Goal: Task Accomplishment & Management: Manage account settings

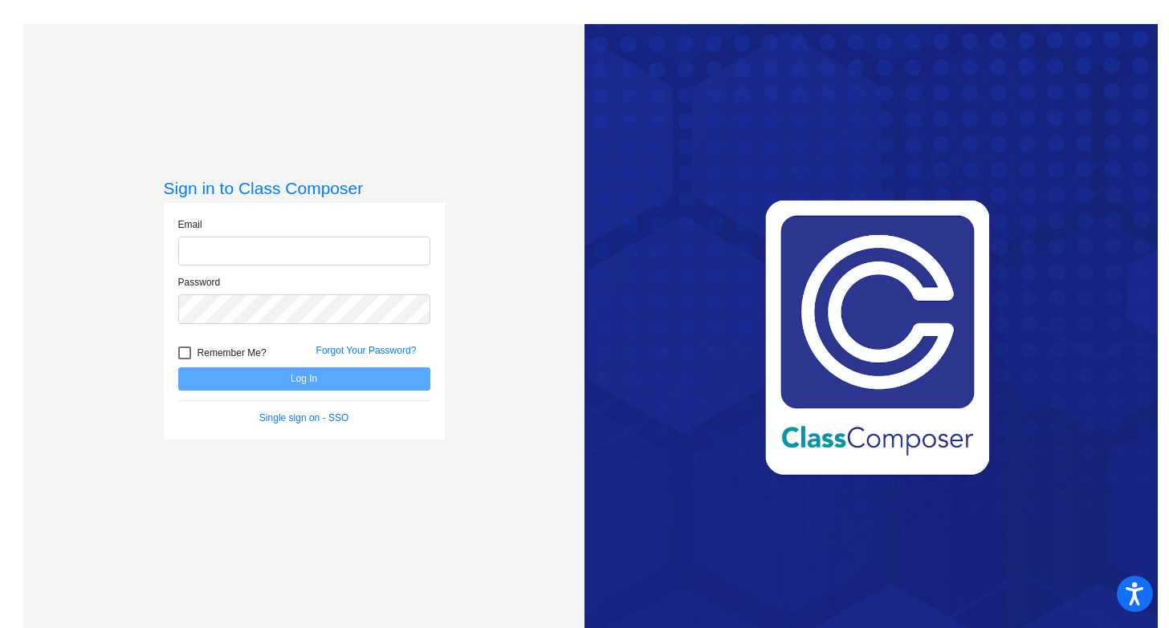
type input "[EMAIL_ADDRESS][DOMAIN_NAME]"
click at [309, 390] on form "Email [EMAIL_ADDRESS][DOMAIN_NAME] Password Remember Me? Forgot Your Password? …" at bounding box center [304, 322] width 252 height 208
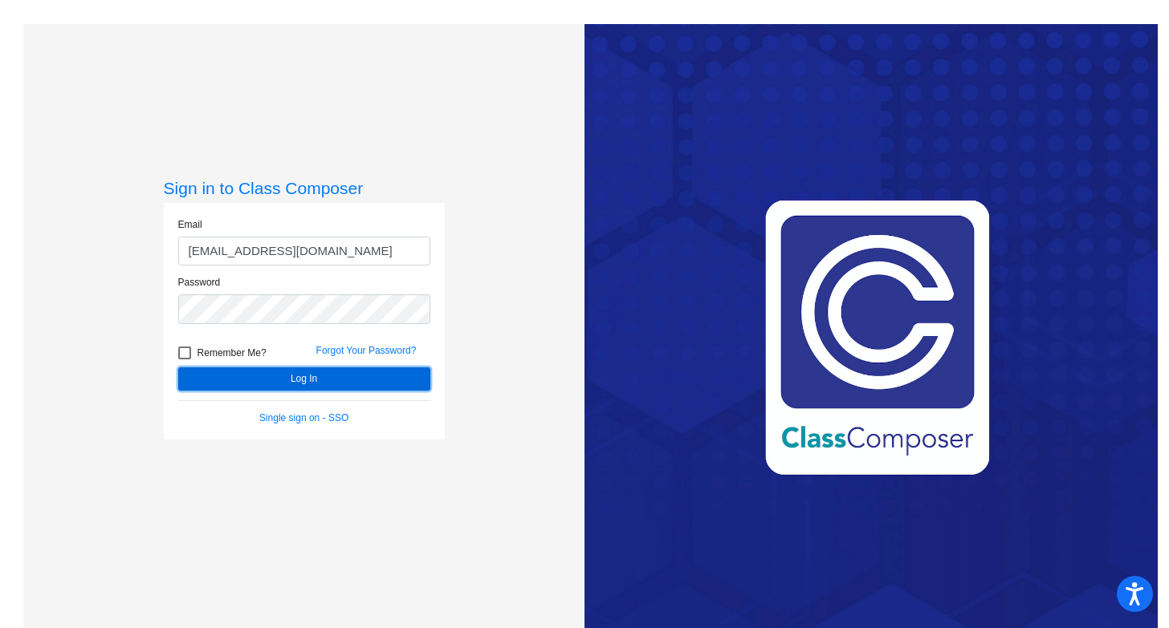
click at [306, 380] on button "Log In" at bounding box center [304, 379] width 252 height 23
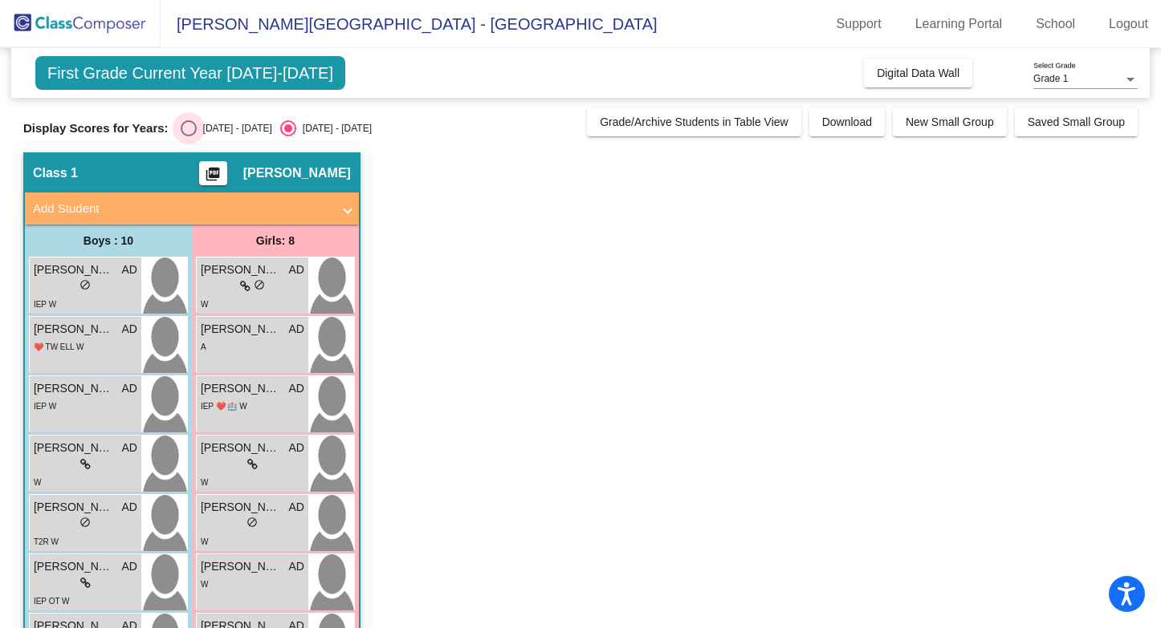
click at [193, 126] on div "Select an option" at bounding box center [189, 128] width 16 height 16
click at [189, 136] on input "[DATE] - [DATE]" at bounding box center [188, 136] width 1 height 1
radio input "true"
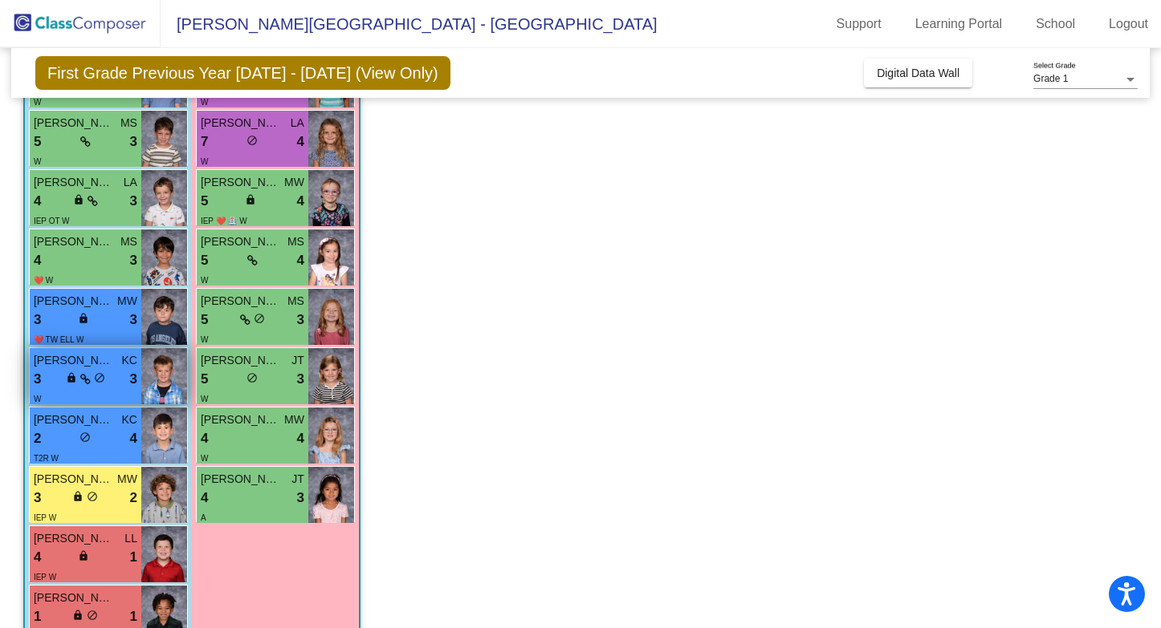
scroll to position [248, 0]
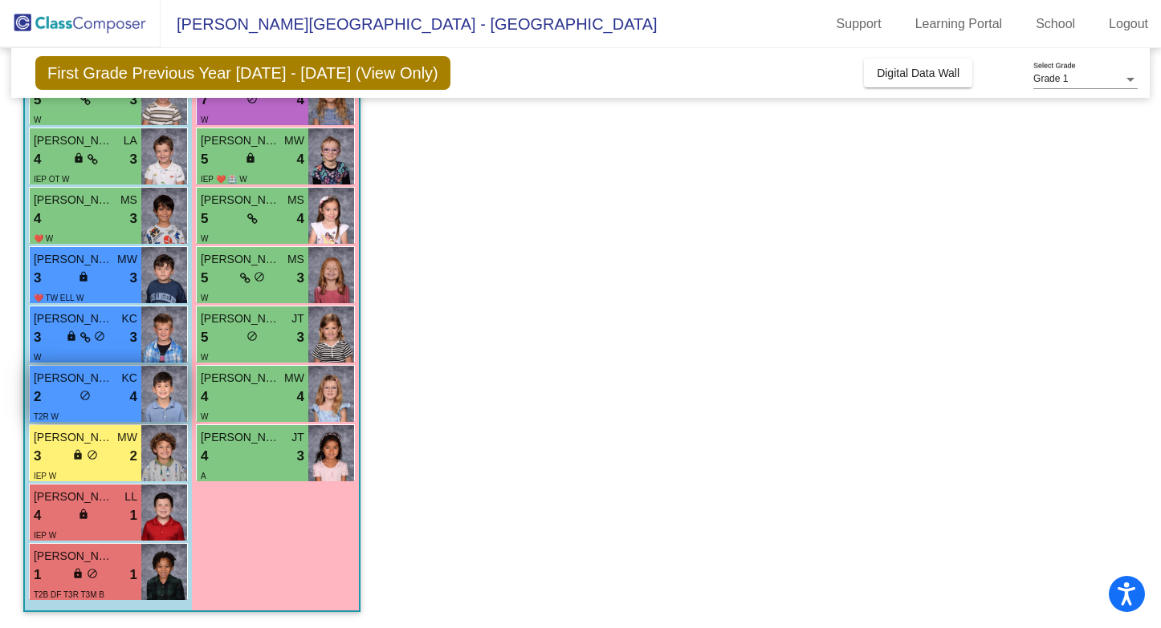
click at [52, 378] on span "[PERSON_NAME]" at bounding box center [74, 378] width 80 height 17
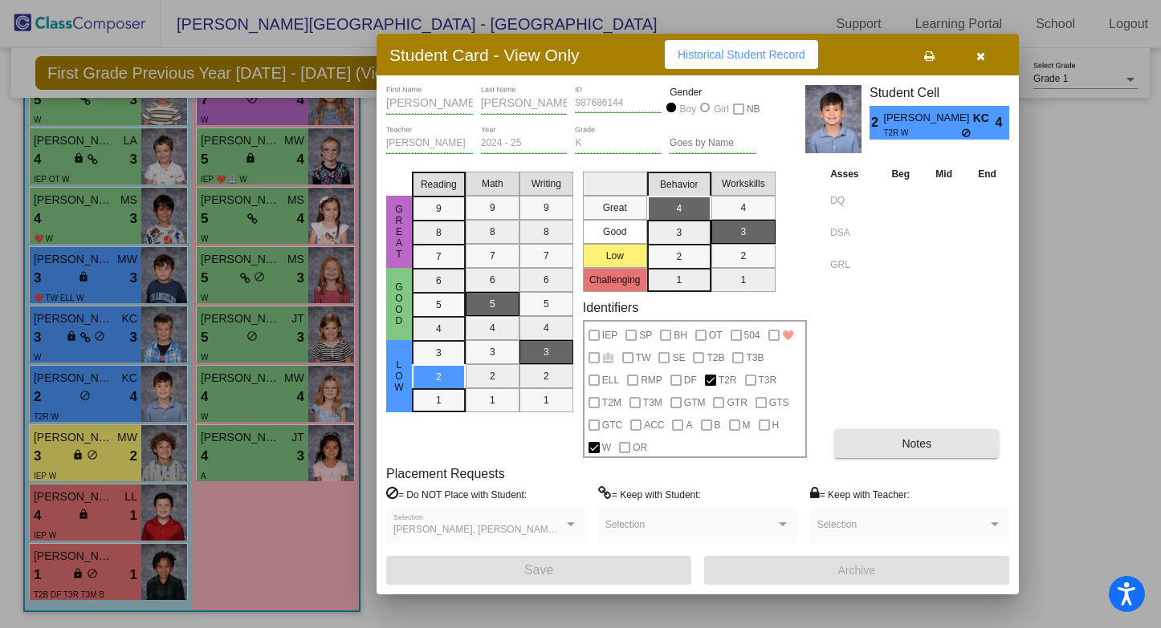
click at [883, 445] on button "Notes" at bounding box center [916, 443] width 165 height 29
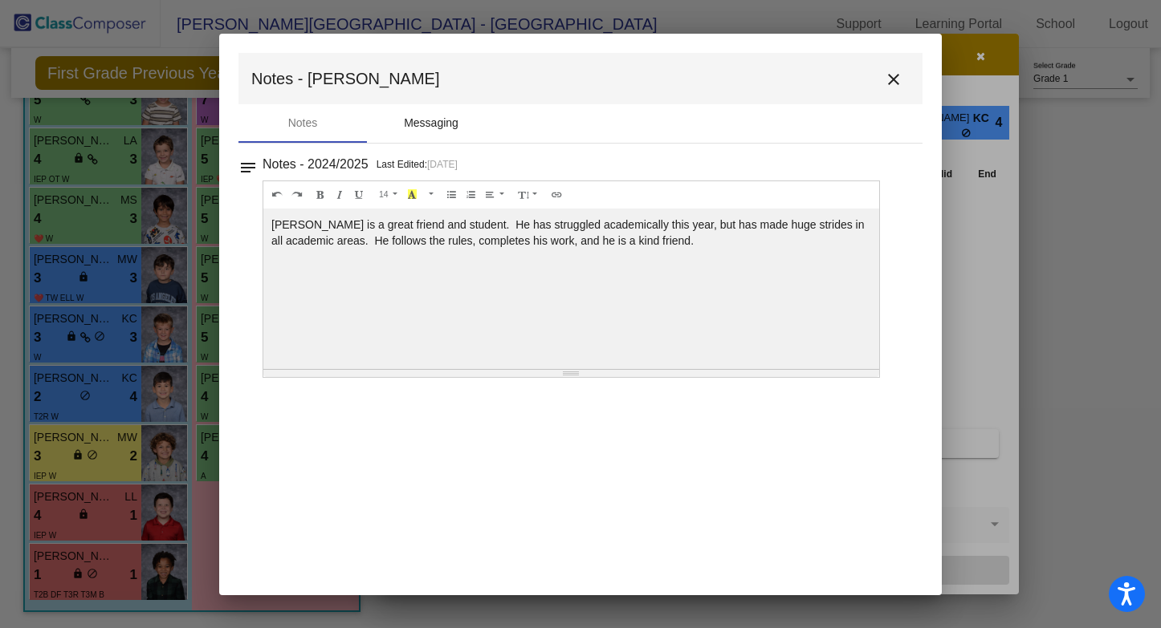
click at [419, 128] on div "Messaging" at bounding box center [431, 123] width 55 height 17
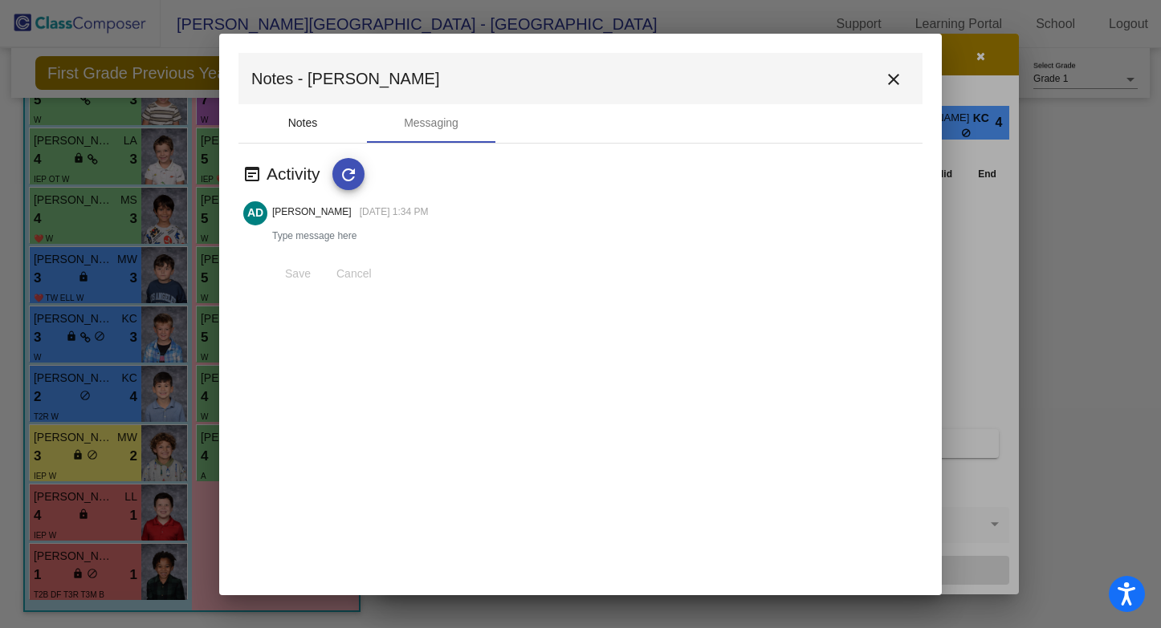
click at [320, 121] on div "Notes" at bounding box center [302, 123] width 128 height 39
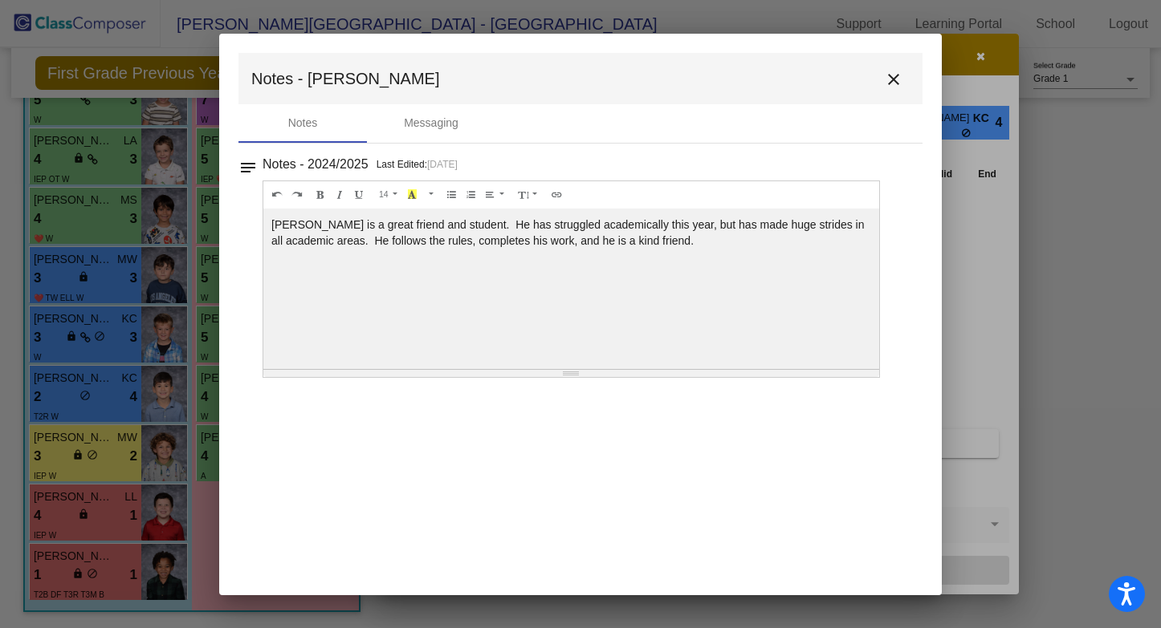
click at [895, 71] on mat-icon "close" at bounding box center [893, 79] width 19 height 19
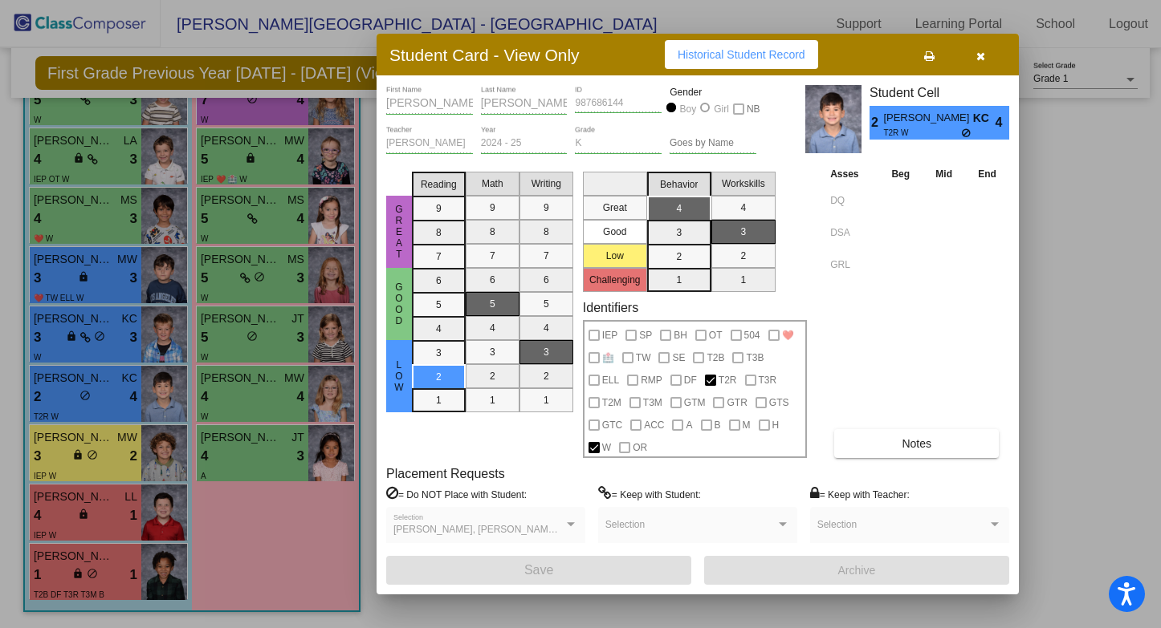
click at [980, 120] on span "KC" at bounding box center [984, 118] width 22 height 17
click at [984, 59] on button "button" at bounding box center [979, 54] width 51 height 29
